Goal: Transaction & Acquisition: Purchase product/service

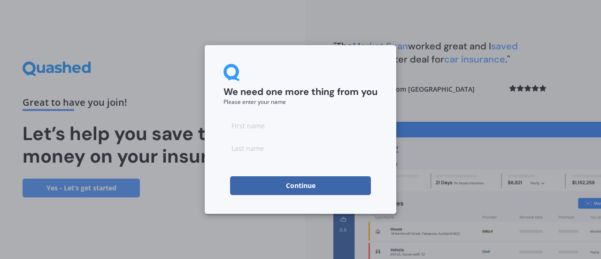
drag, startPoint x: 236, startPoint y: 124, endPoint x: 247, endPoint y: 122, distance: 10.9
click at [236, 123] on input at bounding box center [300, 125] width 154 height 19
type input "[PERSON_NAME]"
click at [252, 147] on input at bounding box center [300, 147] width 154 height 19
type input "[PERSON_NAME]"
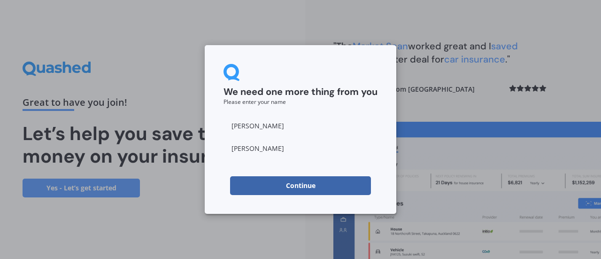
click at [298, 185] on button "Continue" at bounding box center [300, 185] width 141 height 19
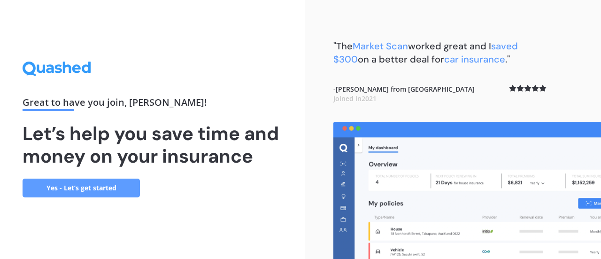
drag, startPoint x: 298, startPoint y: 49, endPoint x: 273, endPoint y: 27, distance: 33.6
click at [273, 27] on div "Great to have you join , [PERSON_NAME] ! Let’s help you save time and money on …" at bounding box center [152, 129] width 305 height 259
click at [256, 186] on div "Great to have you join , [PERSON_NAME] ! Let’s help you save time and money on …" at bounding box center [153, 128] width 260 height 135
click at [254, 188] on div "Great to have you join , [PERSON_NAME] ! Let’s help you save time and money on …" at bounding box center [153, 128] width 260 height 135
click at [117, 187] on link "Yes - Let’s get started" at bounding box center [81, 187] width 117 height 19
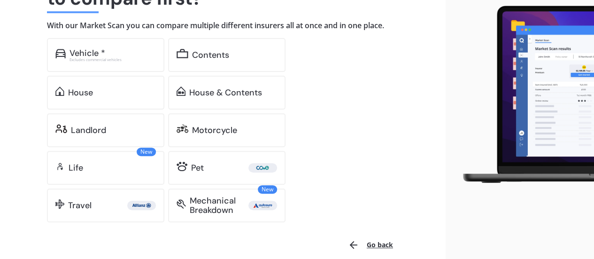
scroll to position [110, 0]
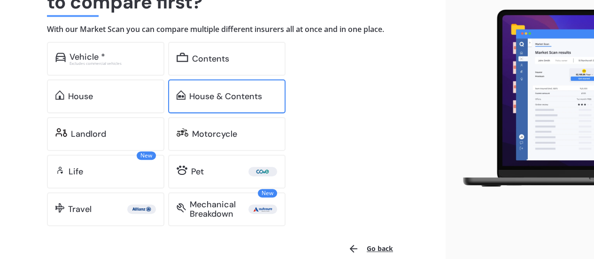
click at [199, 99] on div "House & Contents" at bounding box center [225, 96] width 73 height 9
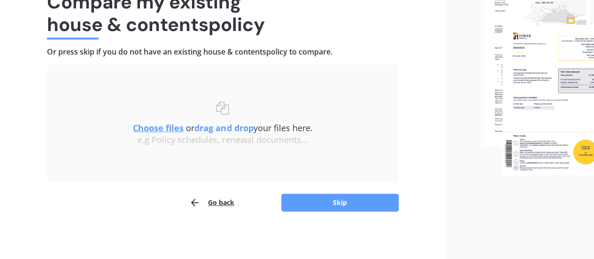
scroll to position [87, 0]
click at [547, 140] on img at bounding box center [538, 86] width 111 height 179
click at [534, 82] on img at bounding box center [538, 86] width 111 height 179
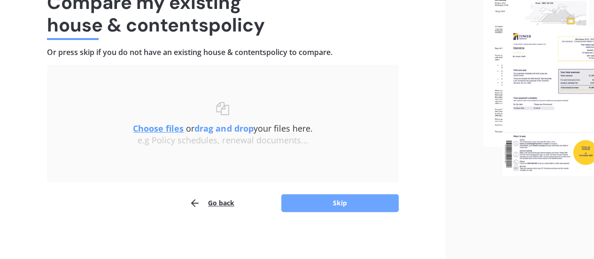
click at [342, 201] on button "Skip" at bounding box center [339, 203] width 117 height 18
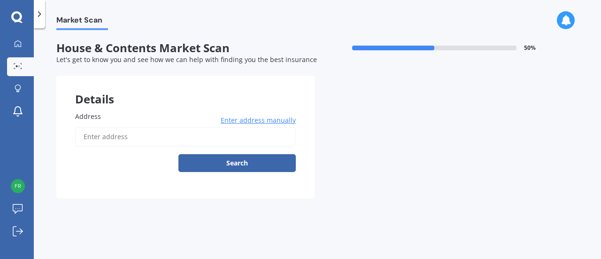
click at [81, 137] on input "Address" at bounding box center [185, 137] width 221 height 20
type input "[STREET_ADDRESS]"
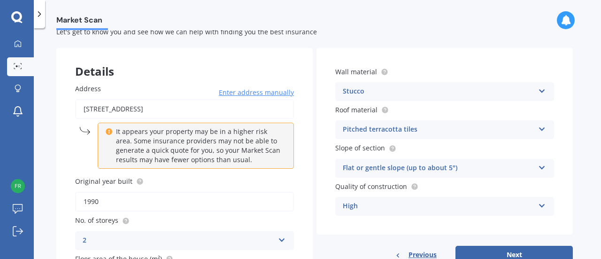
scroll to position [27, 0]
click at [544, 92] on icon at bounding box center [542, 89] width 8 height 7
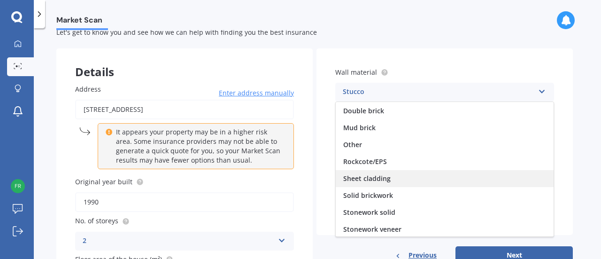
scroll to position [48, 0]
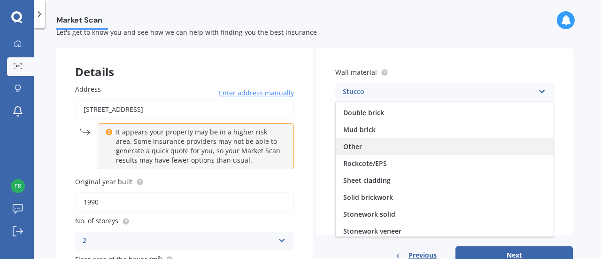
click at [355, 142] on span "Other" at bounding box center [352, 146] width 19 height 9
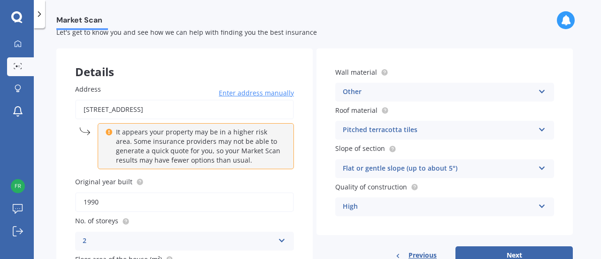
click at [544, 131] on div "Pitched terracotta tiles Flat fibre cement Flat membrane Flat metal covering Pi…" at bounding box center [444, 130] width 219 height 19
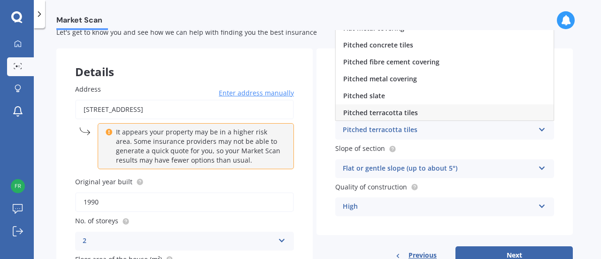
scroll to position [0, 0]
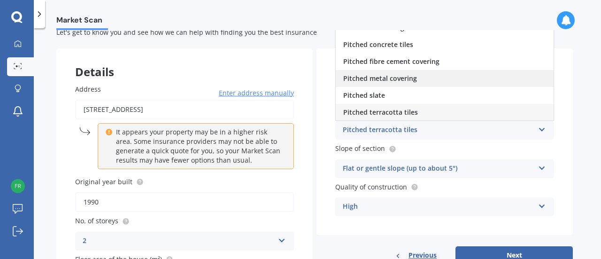
click at [391, 80] on span "Pitched metal covering" at bounding box center [380, 78] width 74 height 9
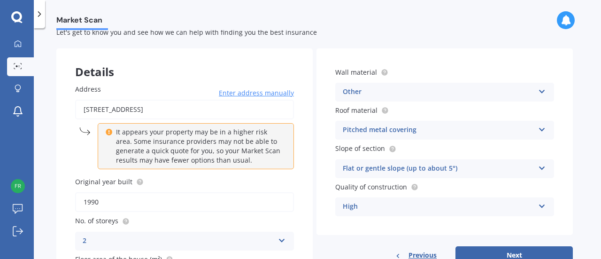
click at [540, 168] on icon at bounding box center [542, 166] width 8 height 7
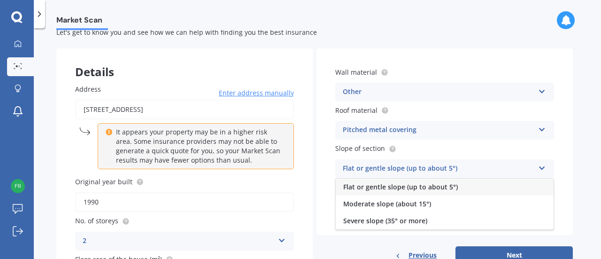
click at [436, 168] on div "Flat or gentle slope (up to about 5°)" at bounding box center [438, 168] width 191 height 11
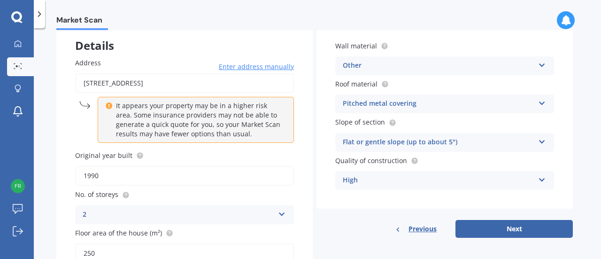
scroll to position [55, 0]
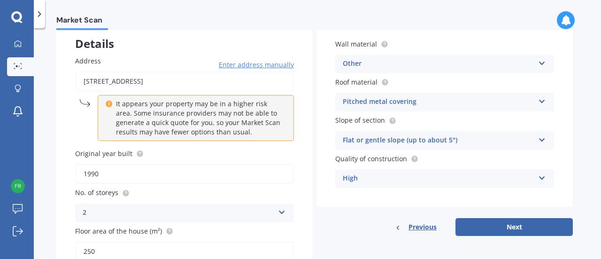
click at [540, 177] on icon at bounding box center [542, 176] width 8 height 7
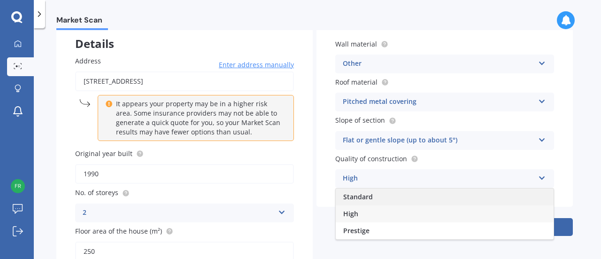
click at [354, 199] on span "Standard" at bounding box center [358, 196] width 30 height 9
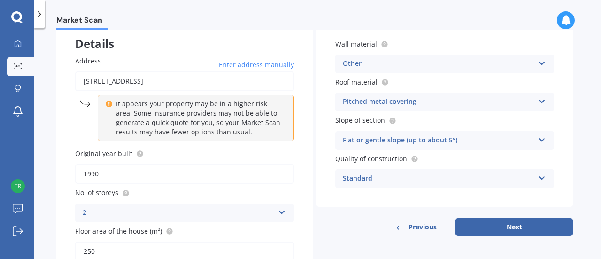
click at [541, 60] on icon at bounding box center [542, 61] width 8 height 7
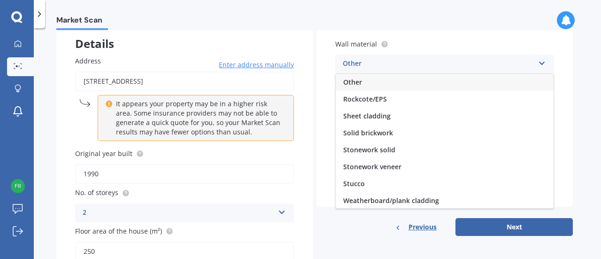
scroll to position [85, 0]
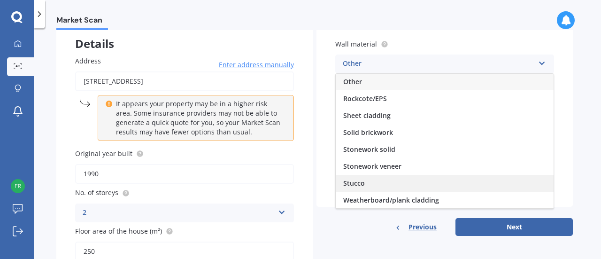
click at [344, 181] on span "Stucco" at bounding box center [354, 182] width 22 height 9
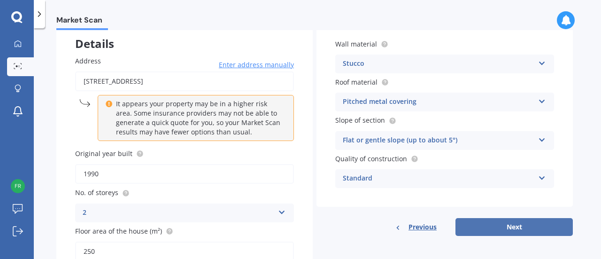
click at [541, 225] on button "Next" at bounding box center [513, 227] width 117 height 18
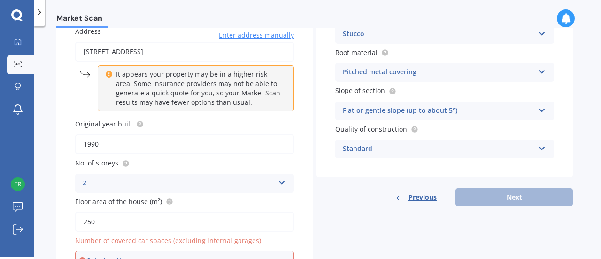
scroll to position [94, 0]
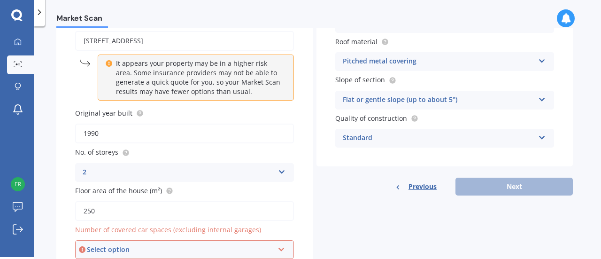
click at [111, 133] on input "1990" at bounding box center [184, 133] width 219 height 20
type input "1997"
drag, startPoint x: 595, startPoint y: 102, endPoint x: 596, endPoint y: 107, distance: 5.1
click at [596, 105] on div "Market Scan House & Contents Market Scan 50 % Let's get to know you and see how…" at bounding box center [317, 143] width 567 height 230
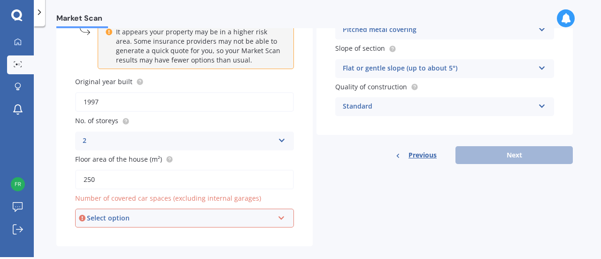
scroll to position [139, 0]
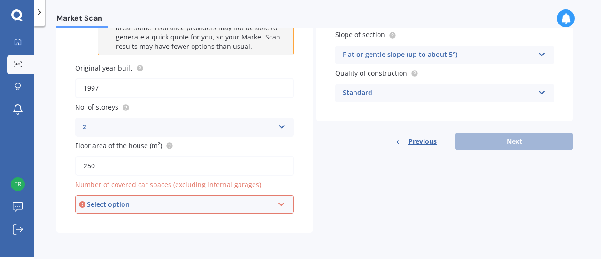
click at [103, 168] on input "250" at bounding box center [184, 166] width 219 height 20
type input "255"
click at [281, 204] on icon at bounding box center [281, 202] width 8 height 7
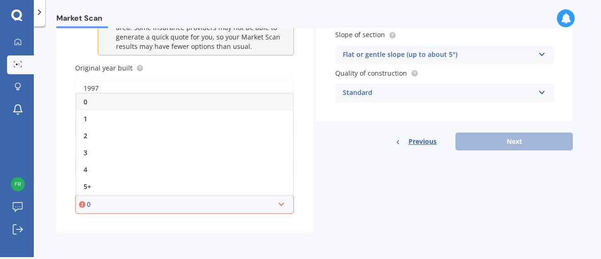
click at [213, 206] on div "0" at bounding box center [180, 204] width 187 height 10
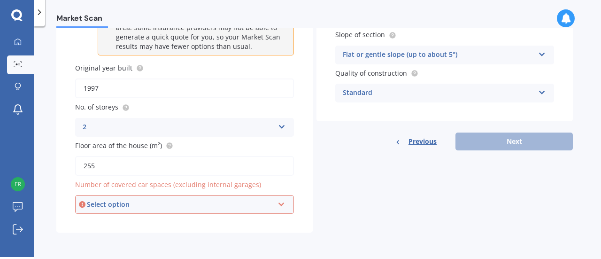
click at [514, 140] on div "Previous Next" at bounding box center [444, 141] width 256 height 18
click at [515, 140] on div "Previous Next" at bounding box center [444, 141] width 256 height 18
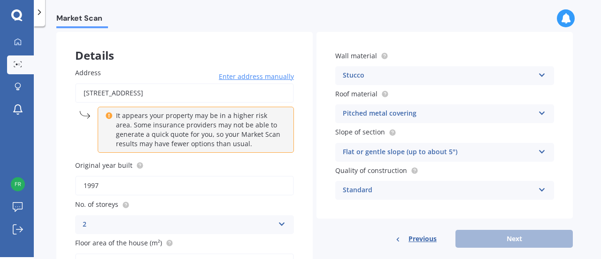
scroll to position [42, 0]
click at [424, 239] on span "Previous" at bounding box center [422, 238] width 28 height 14
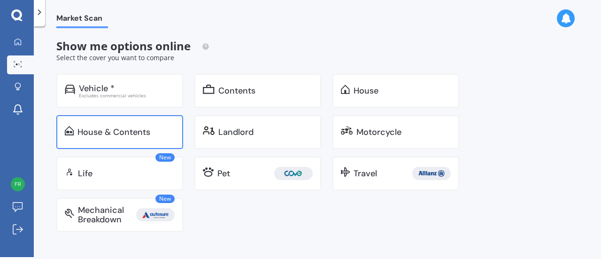
click at [77, 134] on div "House & Contents" at bounding box center [113, 131] width 73 height 9
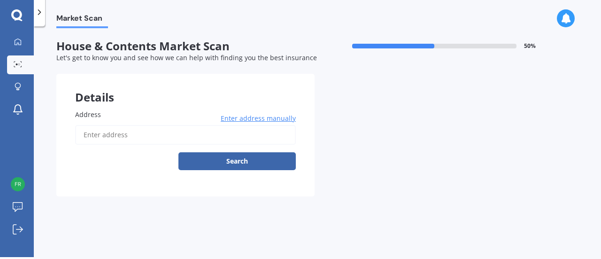
click at [96, 112] on span "Address" at bounding box center [88, 114] width 26 height 9
click at [96, 125] on input "Address" at bounding box center [185, 135] width 221 height 20
type input "[STREET_ADDRESS]"
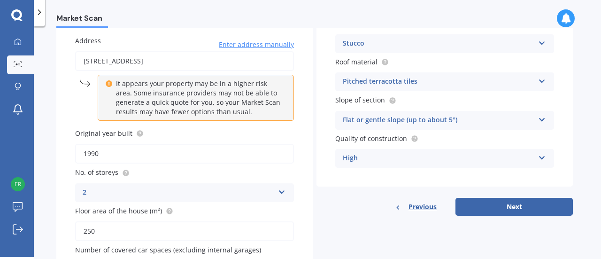
scroll to position [78, 0]
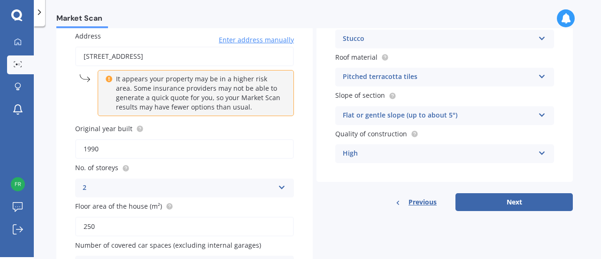
click at [106, 148] on input "1990" at bounding box center [184, 149] width 219 height 20
type input "1997"
click at [110, 224] on input "250" at bounding box center [184, 226] width 219 height 20
type input "255"
click at [334, 243] on div "Details Address [STREET_ADDRESS] Enter address manually It appears your propert…" at bounding box center [314, 144] width 516 height 298
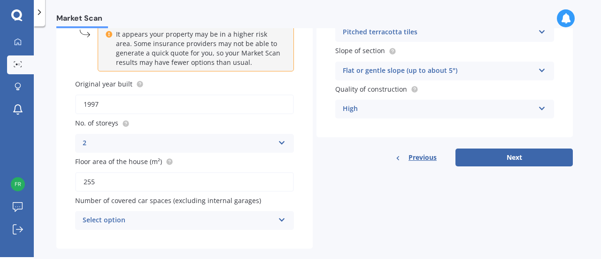
scroll to position [139, 0]
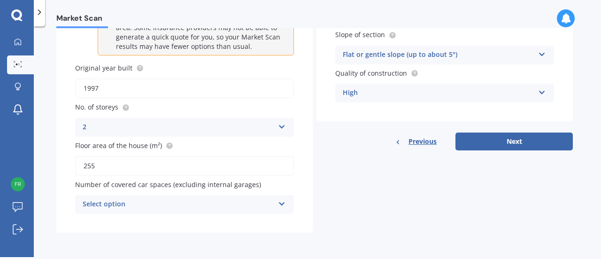
click at [282, 204] on icon at bounding box center [282, 202] width 8 height 7
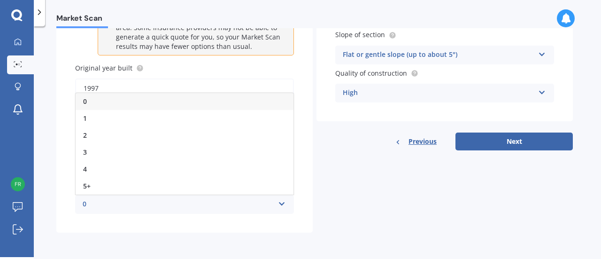
click at [128, 203] on div "0" at bounding box center [178, 204] width 191 height 11
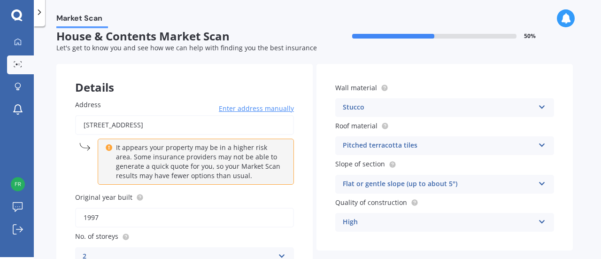
scroll to position [0, 0]
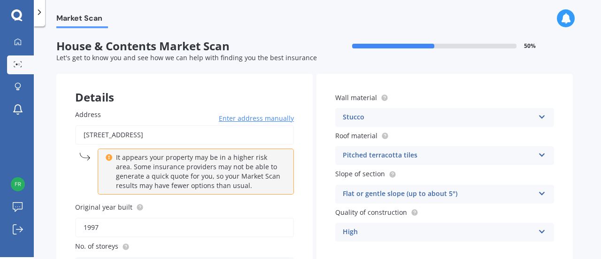
click at [536, 155] on div "Pitched terracotta tiles Flat fibre cement Flat membrane Flat metal covering Pi…" at bounding box center [444, 155] width 219 height 19
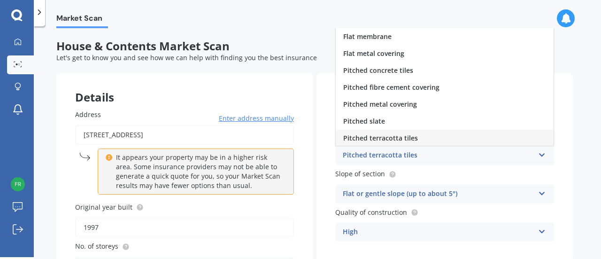
scroll to position [0, 0]
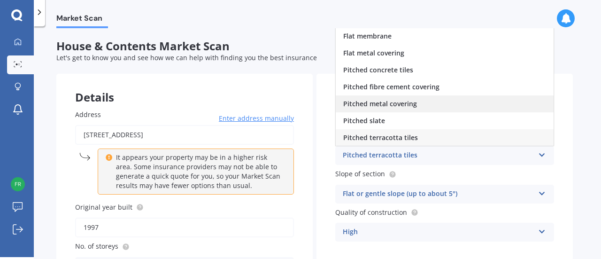
click at [349, 103] on span "Pitched metal covering" at bounding box center [380, 103] width 74 height 9
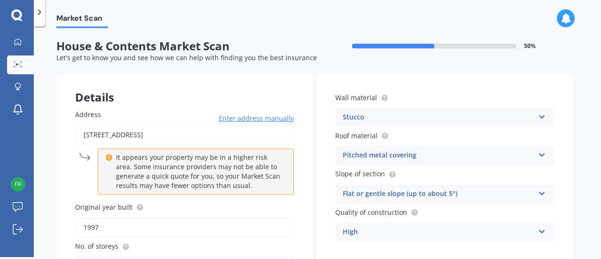
click at [542, 232] on icon at bounding box center [542, 229] width 8 height 7
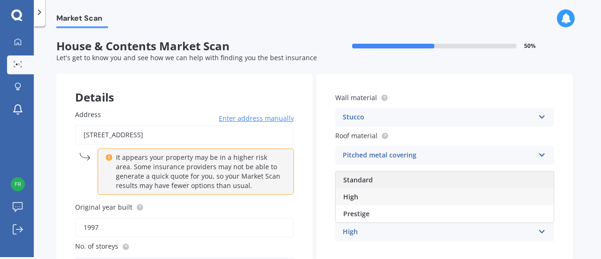
click at [359, 183] on span "Standard" at bounding box center [358, 179] width 30 height 9
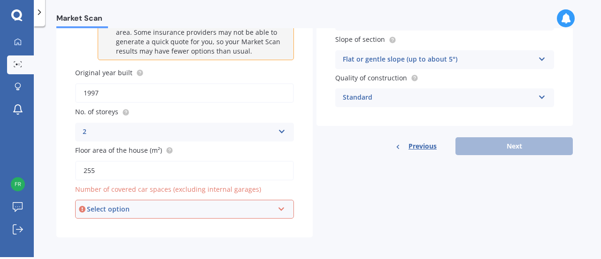
scroll to position [135, 0]
click at [283, 208] on icon at bounding box center [281, 206] width 8 height 7
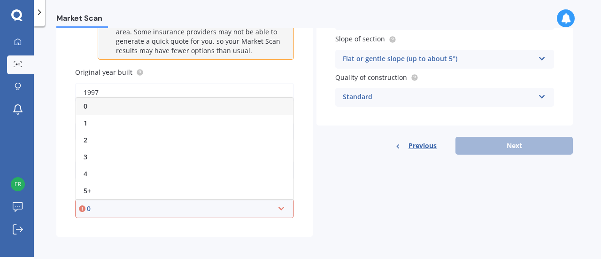
click at [112, 105] on div "0" at bounding box center [184, 106] width 217 height 17
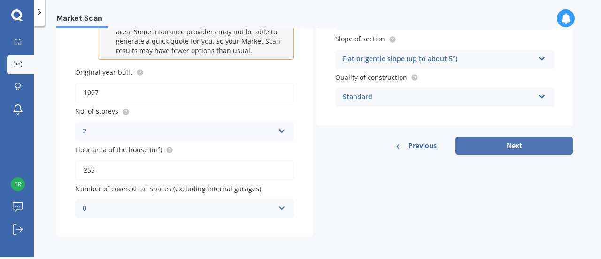
click at [519, 145] on button "Next" at bounding box center [513, 146] width 117 height 18
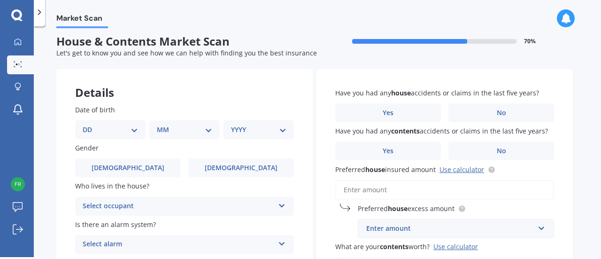
scroll to position [5, 0]
click at [134, 130] on select "DD 01 02 03 04 05 06 07 08 09 10 11 12 13 14 15 16 17 18 19 20 21 22 23 24 25 2…" at bounding box center [110, 129] width 55 height 10
click at [90, 124] on select "DD 01 02 03 04 05 06 07 08 09 10 11 12 13 14 15 16 17 18 19 20 21 22 23 24 25 2…" at bounding box center [110, 129] width 55 height 10
click at [139, 129] on select "DD 01 02 03 04 05 06 07 08 09 10 11 12 13 14 15 16 17 18 19 20 21 22 23 24 25 2…" at bounding box center [116, 129] width 52 height 10
select select "20"
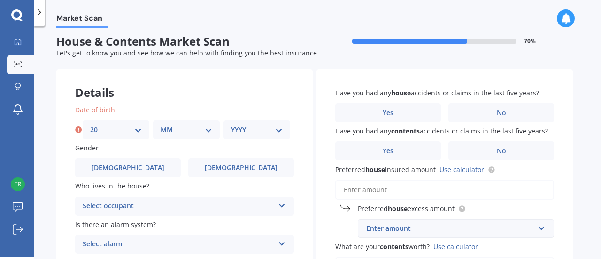
click at [90, 124] on select "DD 01 02 03 04 05 06 07 08 09 10 11 12 13 14 15 16 17 18 19 20 21 22 23 24 25 2…" at bounding box center [116, 129] width 52 height 10
click at [207, 131] on select "MM 01 02 03 04 05 06 07 08 09 10 11 12" at bounding box center [186, 129] width 52 height 10
select select "11"
click at [160, 124] on select "MM 01 02 03 04 05 06 07 08 09 10 11 12" at bounding box center [186, 129] width 52 height 10
click at [277, 130] on select "YYYY 2009 2008 2007 2006 2005 2004 2003 2002 2001 2000 1999 1998 1997 1996 1995…" at bounding box center [257, 129] width 52 height 10
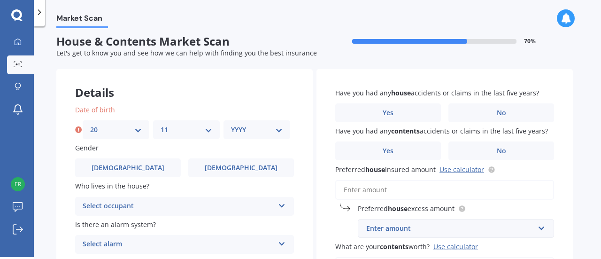
select select "1942"
click at [231, 124] on select "YYYY 2009 2008 2007 2006 2005 2004 2003 2002 2001 2000 1999 1998 1997 1996 1995…" at bounding box center [257, 129] width 52 height 10
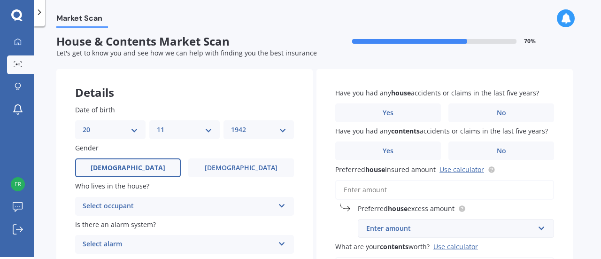
click at [137, 168] on label "[DEMOGRAPHIC_DATA]" at bounding box center [128, 167] width 106 height 19
click at [0, 0] on input "[DEMOGRAPHIC_DATA]" at bounding box center [0, 0] width 0 height 0
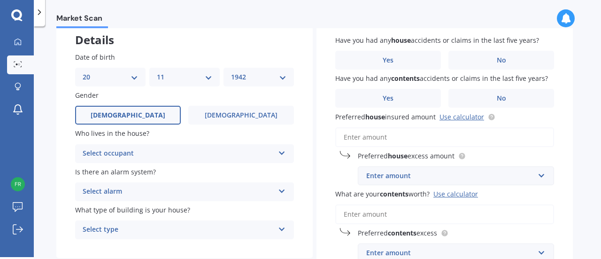
scroll to position [63, 0]
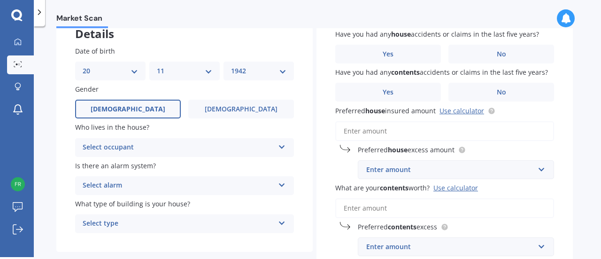
click at [281, 145] on icon at bounding box center [282, 145] width 8 height 7
click at [94, 167] on span "Owner" at bounding box center [93, 165] width 21 height 9
click at [282, 146] on icon at bounding box center [282, 145] width 8 height 7
click at [283, 185] on icon at bounding box center [282, 183] width 8 height 7
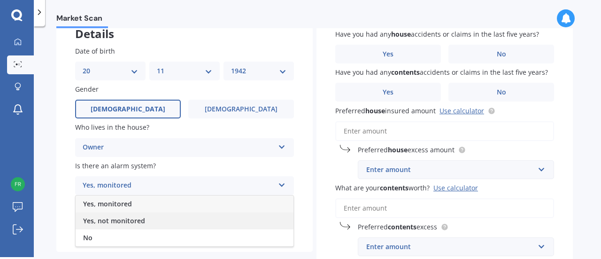
click at [137, 220] on span "Yes, not monitored" at bounding box center [114, 220] width 62 height 9
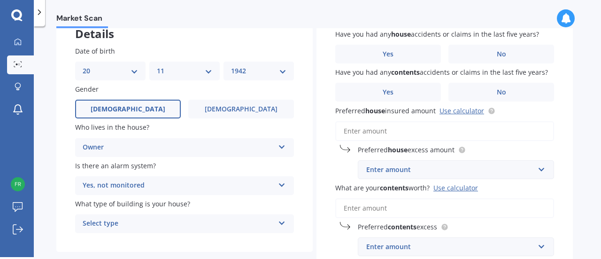
click at [282, 221] on icon at bounding box center [282, 221] width 8 height 7
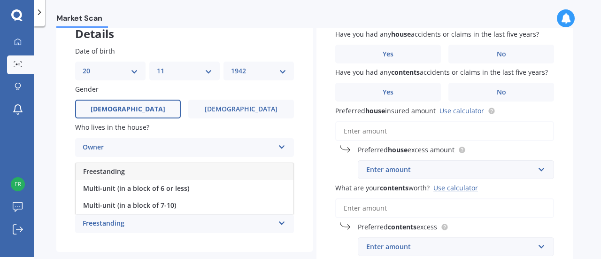
click at [110, 223] on div "Freestanding" at bounding box center [178, 223] width 191 height 11
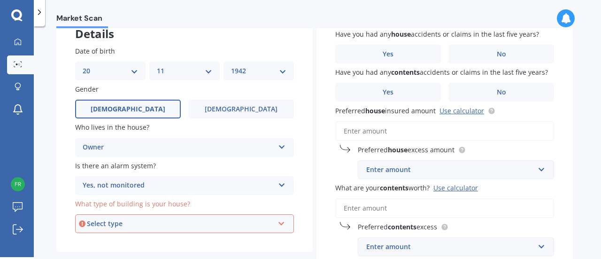
click at [107, 225] on div "Select type" at bounding box center [180, 223] width 187 height 10
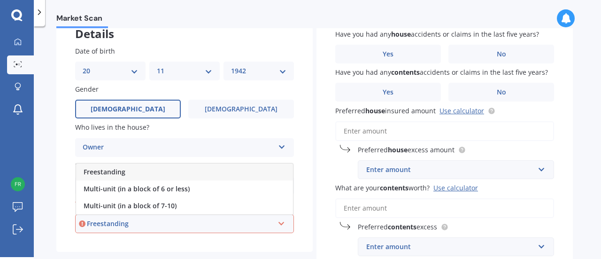
click at [110, 172] on span "Freestanding" at bounding box center [105, 171] width 42 height 9
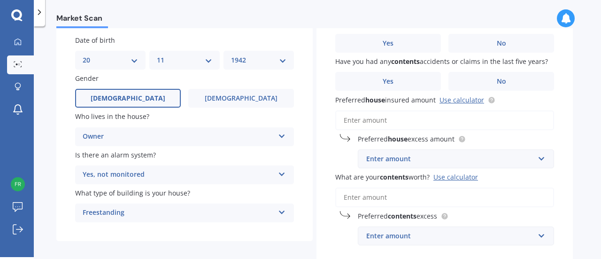
scroll to position [0, 0]
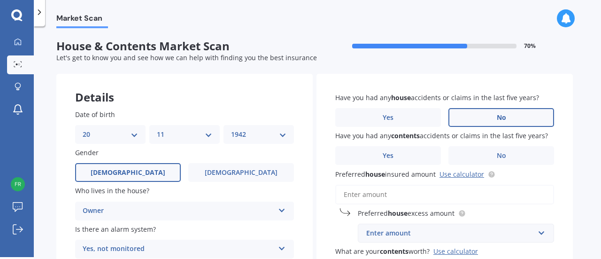
click at [502, 120] on span "No" at bounding box center [500, 118] width 9 height 8
click at [0, 0] on input "No" at bounding box center [0, 0] width 0 height 0
click at [506, 156] on label "No" at bounding box center [501, 155] width 106 height 19
click at [0, 0] on input "No" at bounding box center [0, 0] width 0 height 0
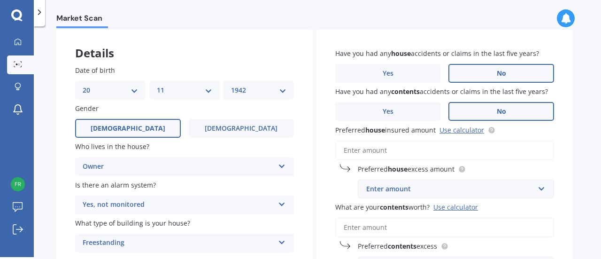
scroll to position [45, 0]
click at [344, 151] on input "Preferred house insured amount Use calculator" at bounding box center [444, 150] width 219 height 20
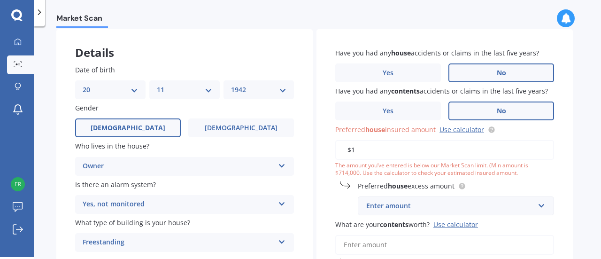
type input "$1"
click at [348, 151] on input "$450,000" at bounding box center [444, 150] width 219 height 20
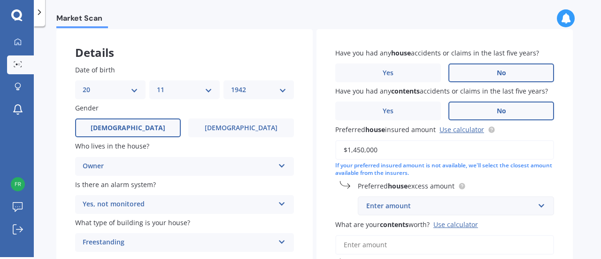
click at [395, 146] on input "$1,450,000" at bounding box center [444, 150] width 219 height 20
type input "$1,450,000"
click at [542, 206] on input "text" at bounding box center [453, 206] width 188 height 18
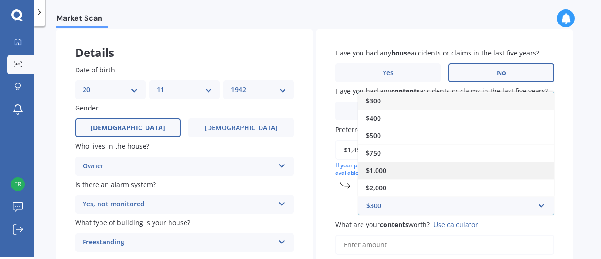
click at [400, 168] on div "$1,000" at bounding box center [455, 169] width 195 height 17
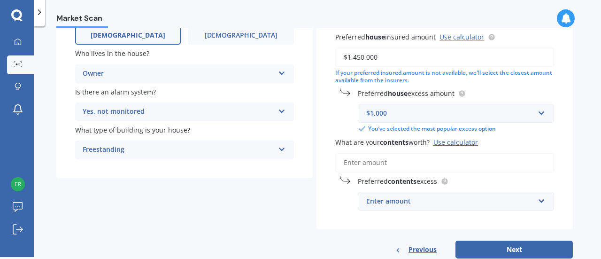
scroll to position [137, 0]
drag, startPoint x: 340, startPoint y: 160, endPoint x: 381, endPoint y: 160, distance: 41.3
click at [340, 160] on input "What are your contents worth? Use calculator" at bounding box center [444, 163] width 219 height 20
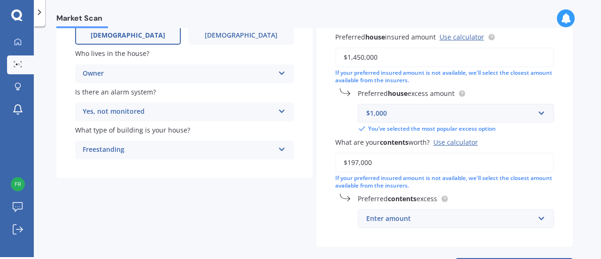
type input "$197,000"
click at [541, 220] on input "text" at bounding box center [453, 218] width 188 height 18
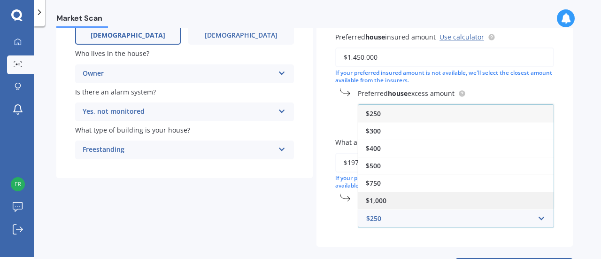
click at [383, 199] on span "$1,000" at bounding box center [376, 200] width 21 height 9
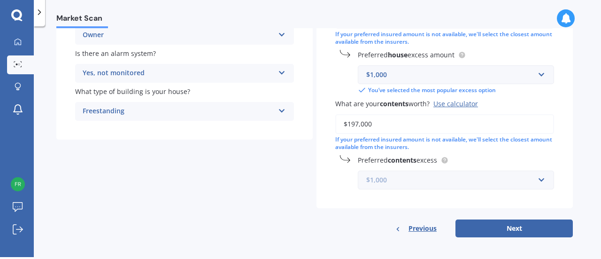
scroll to position [181, 0]
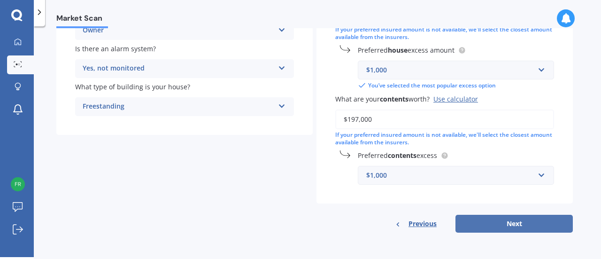
click at [512, 222] on button "Next" at bounding box center [513, 223] width 117 height 18
select select "20"
select select "11"
select select "1942"
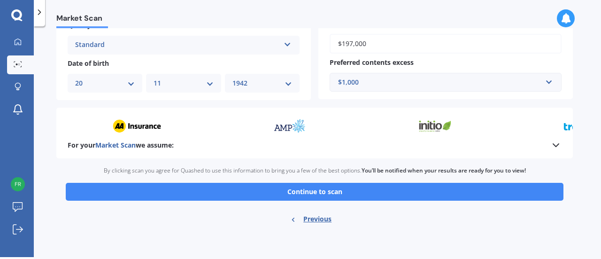
scroll to position [371, 0]
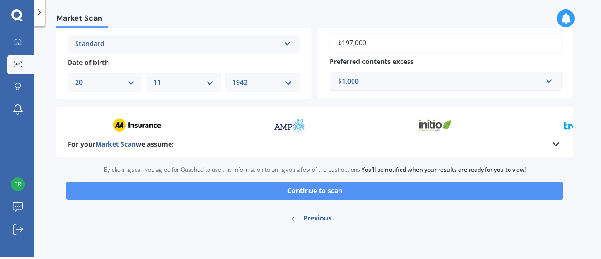
click at [323, 192] on button "Continue to scan" at bounding box center [314, 191] width 497 height 18
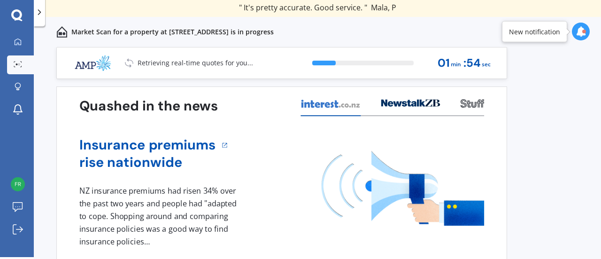
click at [581, 32] on icon at bounding box center [580, 31] width 10 height 10
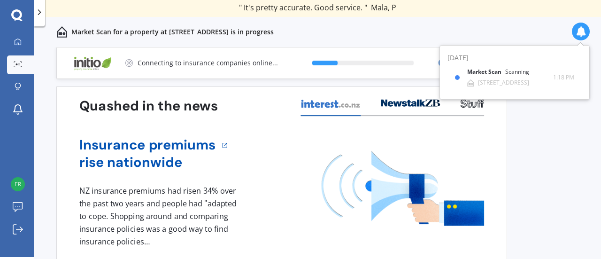
click at [562, 131] on div "Previous 60,000+ Kiwis have signed up to shop and save on insurance with us " H…" at bounding box center [317, 162] width 567 height 230
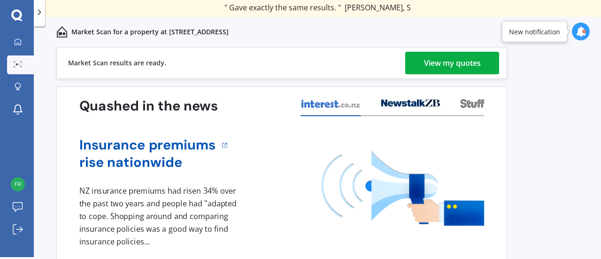
click at [451, 59] on div "View my quotes" at bounding box center [452, 63] width 57 height 23
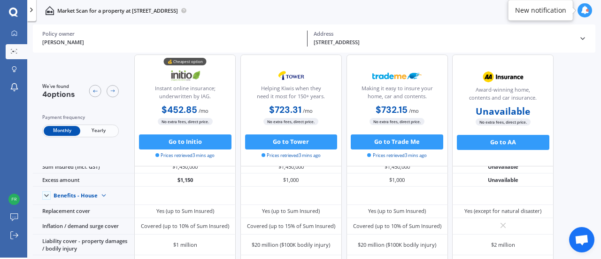
scroll to position [3, 0]
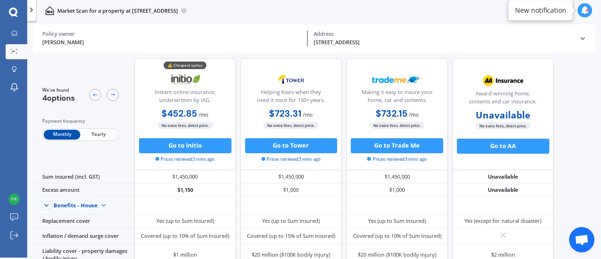
click at [98, 131] on span "Yearly" at bounding box center [98, 135] width 37 height 10
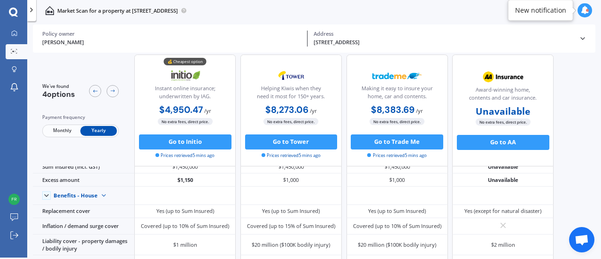
scroll to position [0, 0]
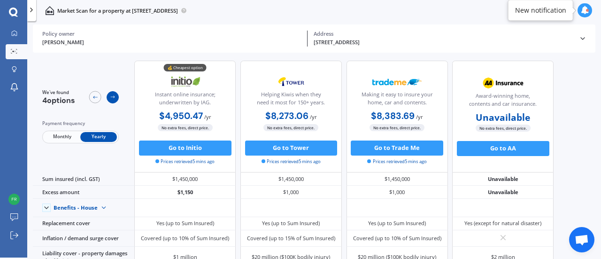
click at [113, 98] on icon at bounding box center [113, 97] width 6 height 6
click at [114, 99] on icon at bounding box center [113, 97] width 6 height 6
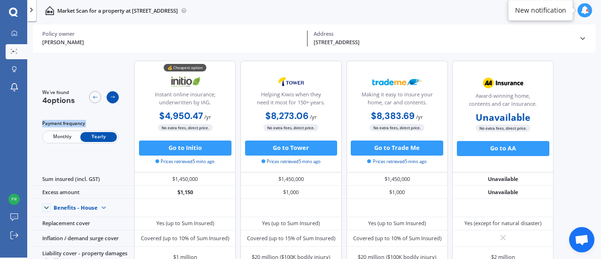
click at [114, 99] on icon at bounding box center [113, 97] width 6 height 6
click at [95, 96] on icon at bounding box center [95, 97] width 6 height 6
click at [96, 96] on icon at bounding box center [95, 97] width 6 height 6
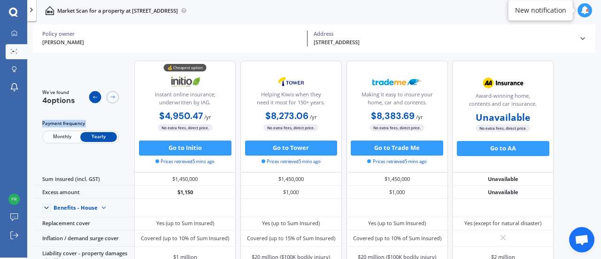
click at [96, 96] on icon at bounding box center [95, 97] width 6 height 6
click at [109, 98] on div at bounding box center [113, 97] width 12 height 12
